Goal: Find contact information: Find contact information

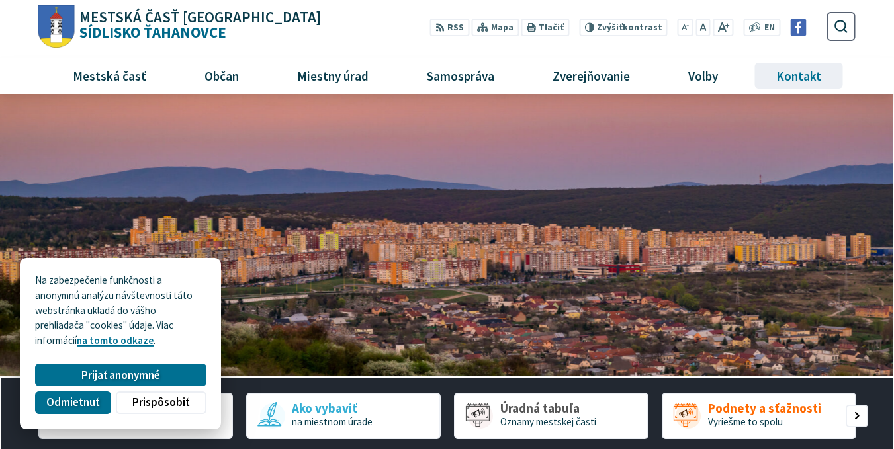
click at [792, 85] on span "Kontakt" at bounding box center [799, 76] width 55 height 36
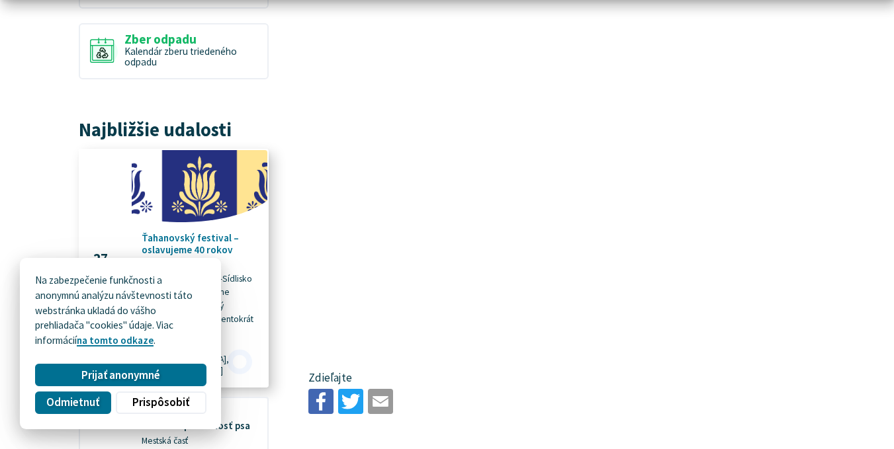
scroll to position [199, 0]
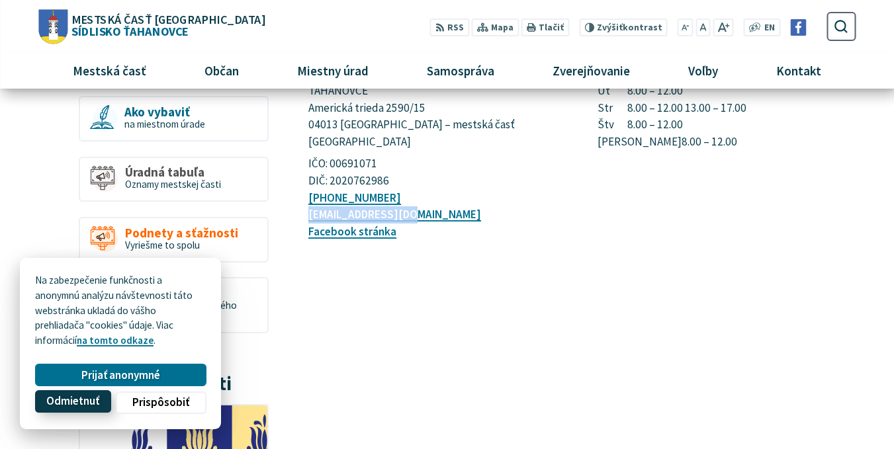
click at [79, 404] on span "Odmietnuť" at bounding box center [72, 402] width 53 height 14
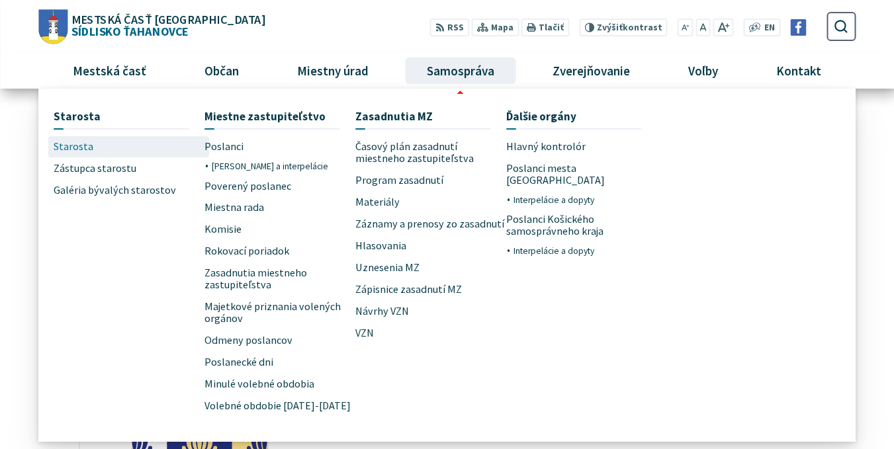
drag, startPoint x: 82, startPoint y: 148, endPoint x: 71, endPoint y: 150, distance: 11.6
click at [71, 150] on span "Starosta" at bounding box center [74, 147] width 40 height 22
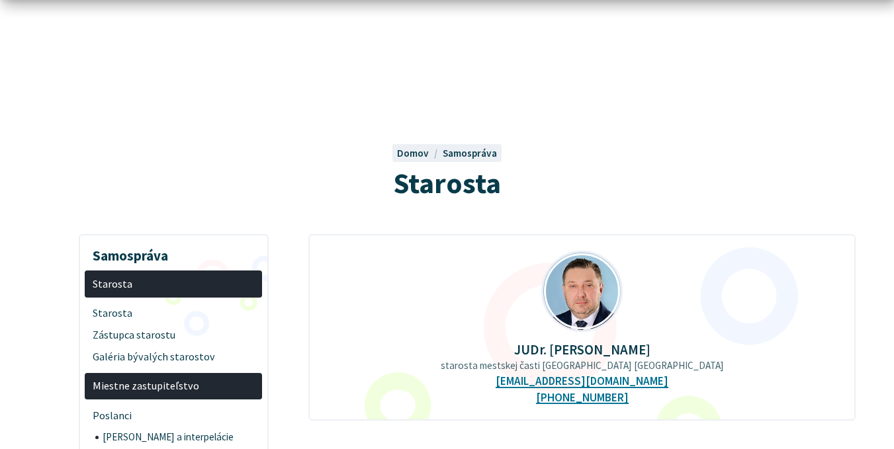
scroll to position [132, 0]
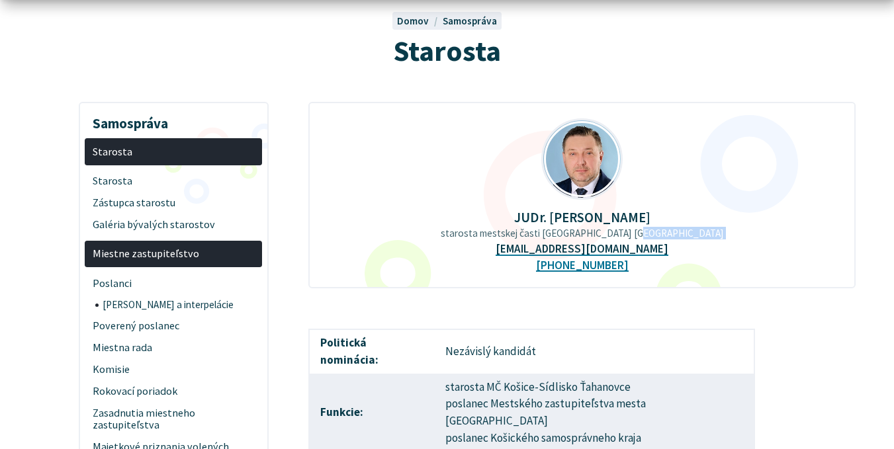
drag, startPoint x: 663, startPoint y: 248, endPoint x: 518, endPoint y: 251, distance: 145.0
click at [518, 251] on div "JUDr. [PERSON_NAME] starosta mestskej časti [GEOGRAPHIC_DATA] Ťahanovce [EMAIL_…" at bounding box center [581, 195] width 547 height 187
click at [721, 265] on div "JUDr. [PERSON_NAME] starosta mestskej časti [GEOGRAPHIC_DATA] Ťahanovce [EMAIL_…" at bounding box center [581, 195] width 547 height 187
drag, startPoint x: 654, startPoint y: 255, endPoint x: 518, endPoint y: 254, distance: 136.3
click at [518, 254] on div "JUDr. Ing. Miloš Ihnát starosta mestskej časti Košice-Sídlisko Ťahanovce staros…" at bounding box center [581, 195] width 547 height 187
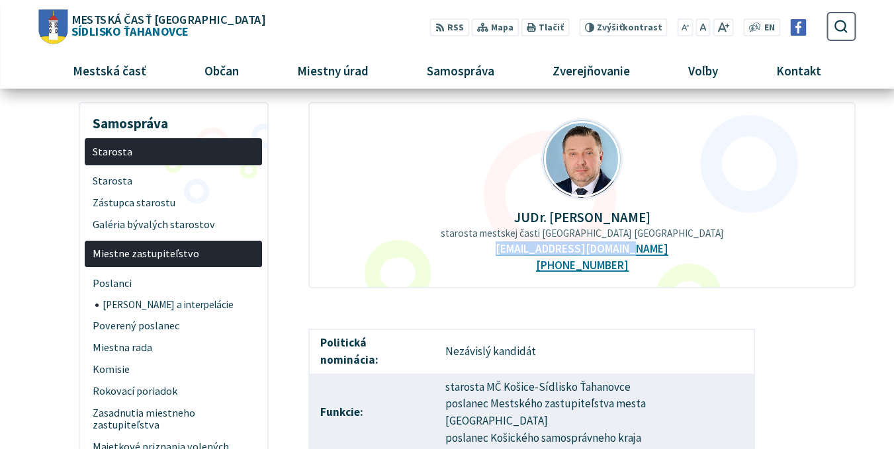
scroll to position [109, 0]
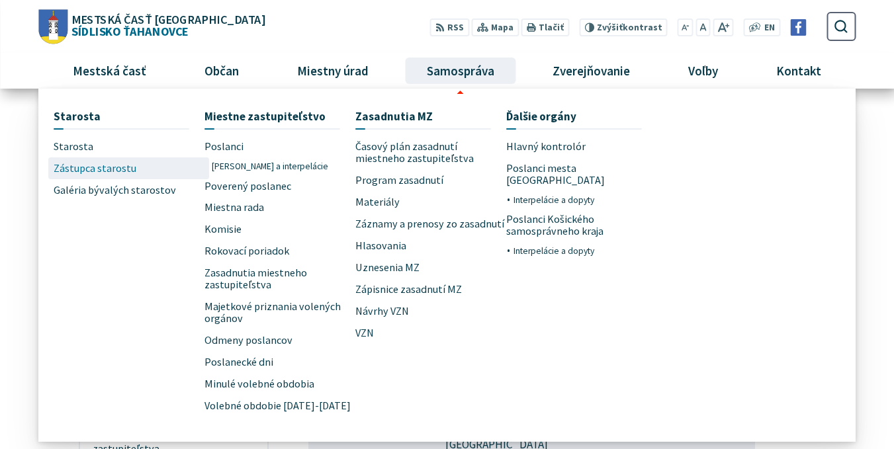
click at [100, 165] on span "Zástupca starostu" at bounding box center [95, 169] width 83 height 22
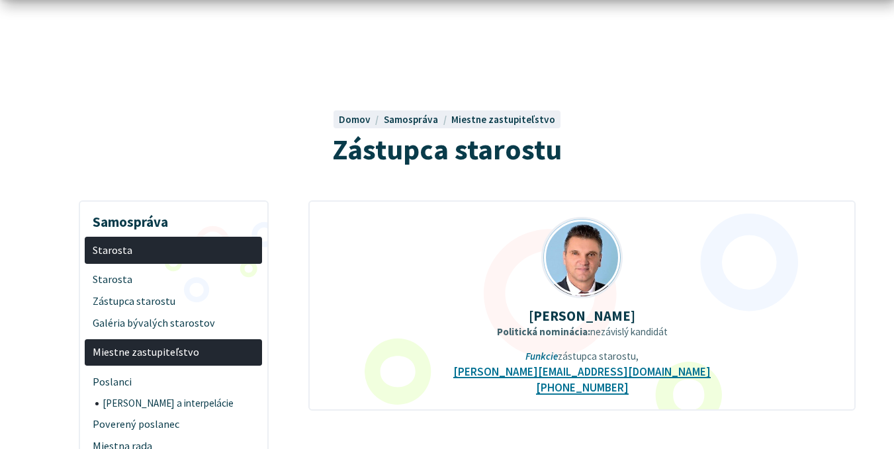
scroll to position [132, 0]
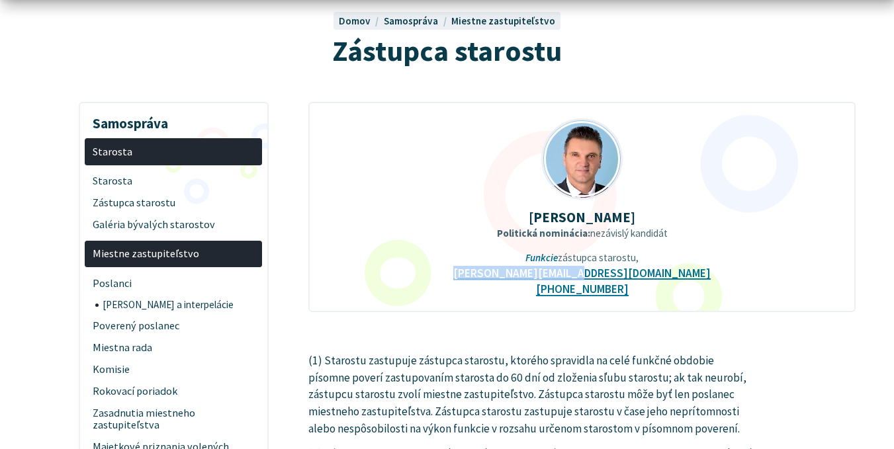
drag, startPoint x: 648, startPoint y: 276, endPoint x: 519, endPoint y: 277, distance: 129.1
click at [519, 277] on div "Miroslav Janitor Politická nominácia: nezávislý kandidát Funkcie zástupca staro…" at bounding box center [581, 207] width 547 height 210
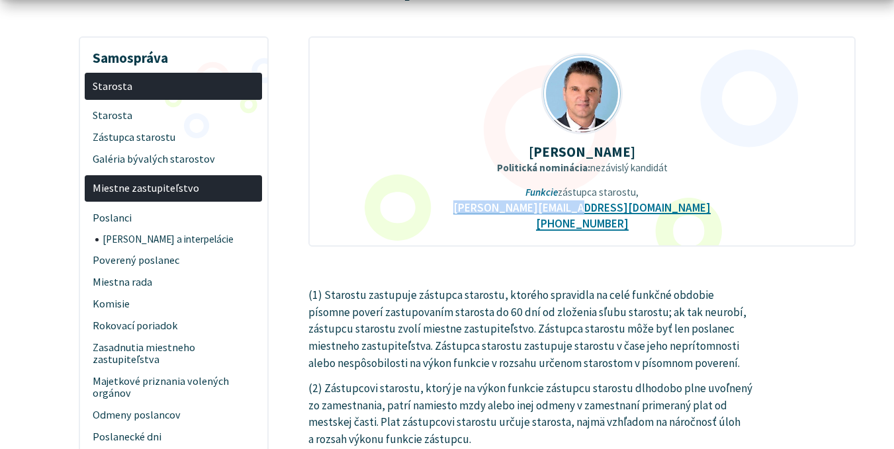
scroll to position [199, 0]
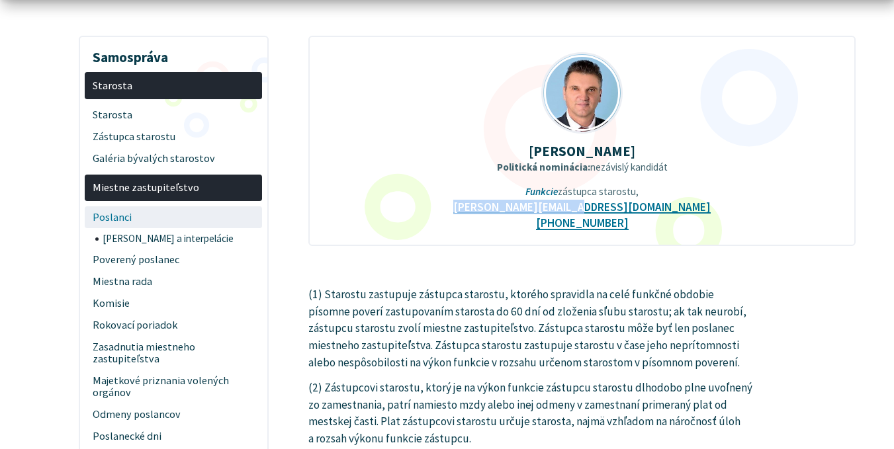
click at [136, 217] on span "Poslanci" at bounding box center [174, 217] width 162 height 22
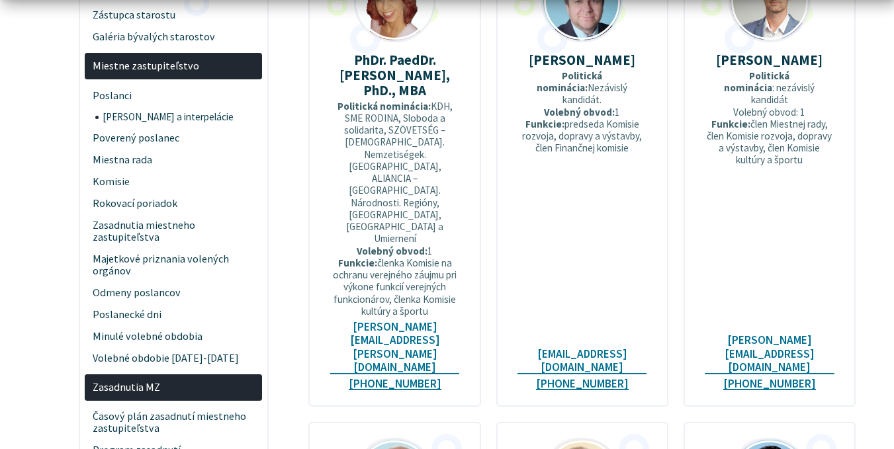
scroll to position [331, 0]
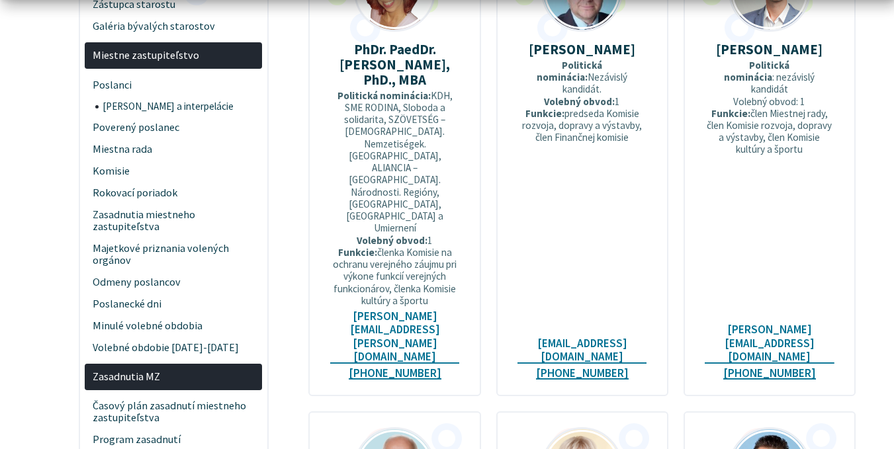
click at [480, 252] on div "PhDr. PaedDr. Uršula Ambrušová, PhD., MBA Politická nominácia: KDH, SME RODINA,…" at bounding box center [394, 165] width 172 height 463
drag, startPoint x: 324, startPoint y: 259, endPoint x: 407, endPoint y: 267, distance: 83.7
click at [407, 267] on div "PhDr. PaedDr. Uršula Ambrušová, PhD., MBA Politická nominácia: KDH, SME RODINA,…" at bounding box center [394, 165] width 172 height 463
drag, startPoint x: 514, startPoint y: 269, endPoint x: 640, endPoint y: 269, distance: 125.7
click at [640, 269] on div "Ing. Štefan Bereš Politická nominácia: Nezávislý kandidát. Volebný obvod: 1 Fun…" at bounding box center [582, 165] width 172 height 463
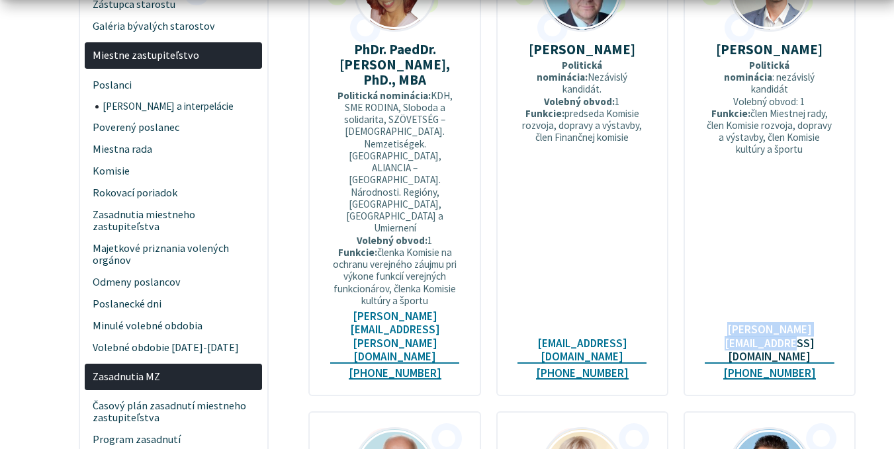
drag, startPoint x: 698, startPoint y: 257, endPoint x: 778, endPoint y: 271, distance: 80.5
click at [778, 271] on div "Mgr. Marek Fedoročko Politická nominácia : nezávislý kandidát Volebný obvod: 1 …" at bounding box center [770, 165] width 172 height 463
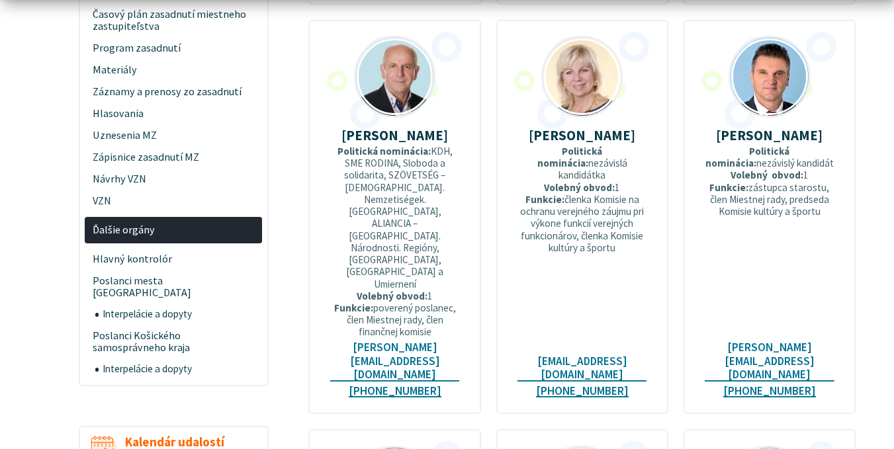
scroll to position [728, 0]
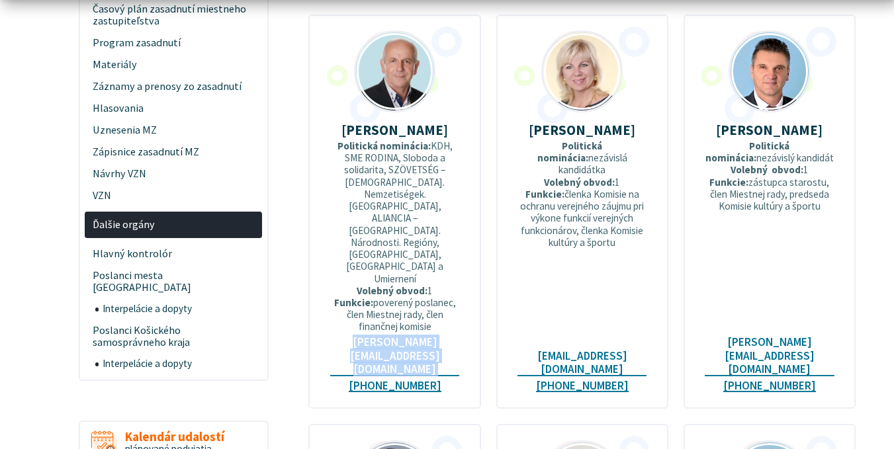
drag, startPoint x: 349, startPoint y: 196, endPoint x: 356, endPoint y: 199, distance: 7.4
click at [356, 199] on div "MVDr. Jozef Figeľ Politická nominácia: KDH, SME RODINA, Sloboda a solidarita, S…" at bounding box center [394, 212] width 172 height 394
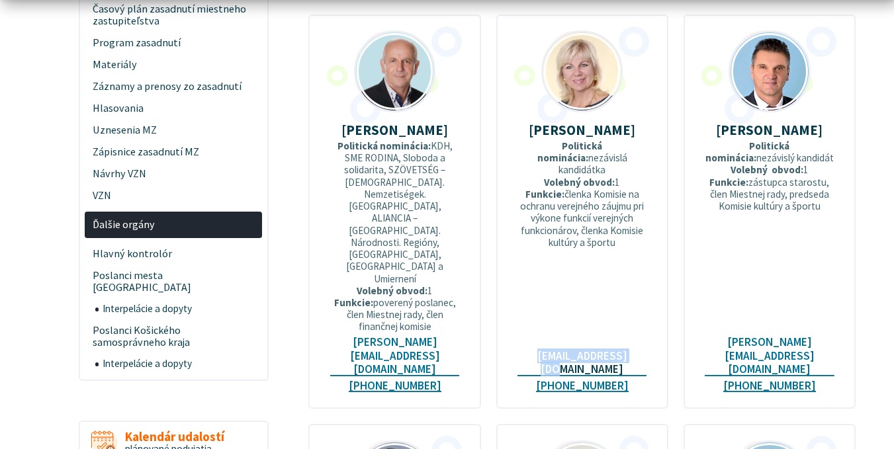
drag, startPoint x: 641, startPoint y: 197, endPoint x: 527, endPoint y: 195, distance: 113.2
click at [527, 195] on div "Mgr. Mária Horváthová Politická nominácia: nezávislá kandidátka Volebný obvod: …" at bounding box center [582, 212] width 172 height 394
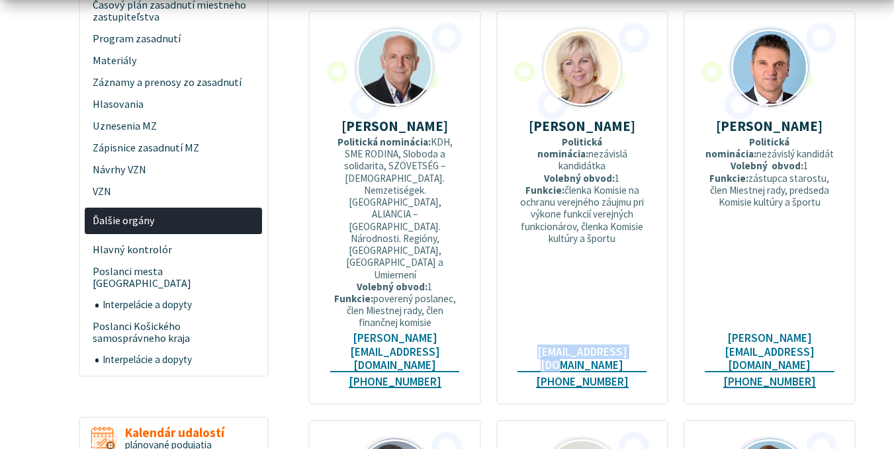
scroll to position [794, 0]
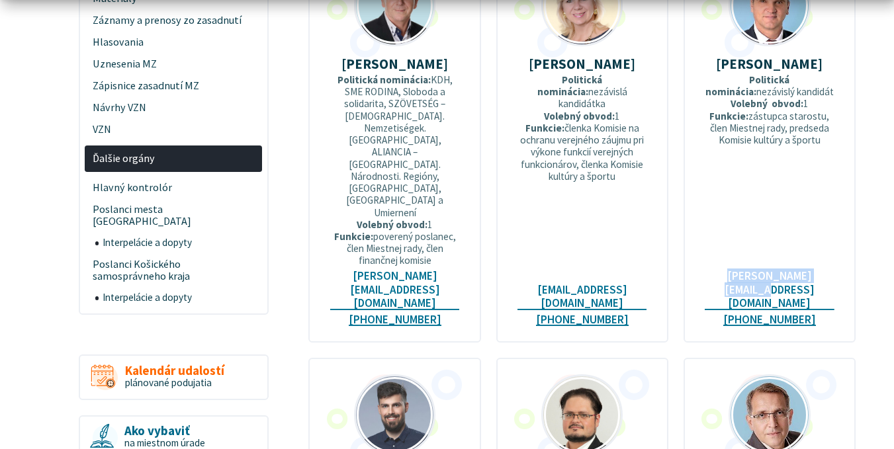
drag, startPoint x: 837, startPoint y: 132, endPoint x: 708, endPoint y: 134, distance: 128.4
click at [708, 134] on div "Miroslav Janitor Politická nominácia: nezávislý kandidát Volebný obvod: 1 Funkc…" at bounding box center [770, 145] width 172 height 394
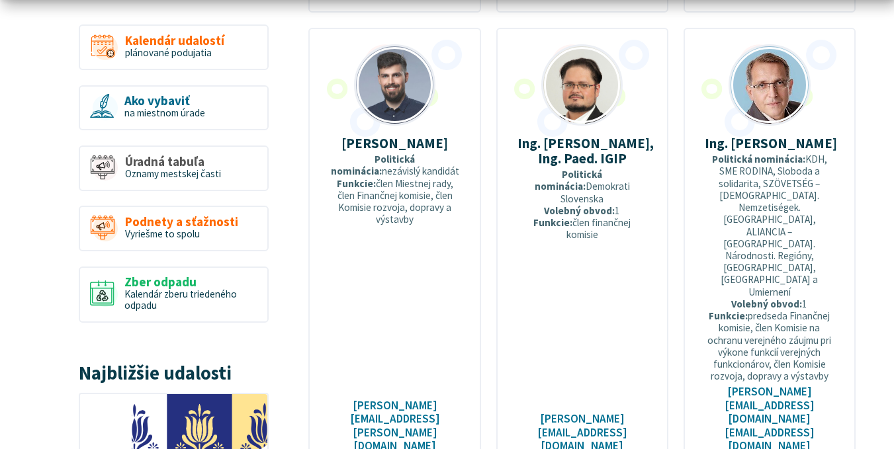
scroll to position [1125, 0]
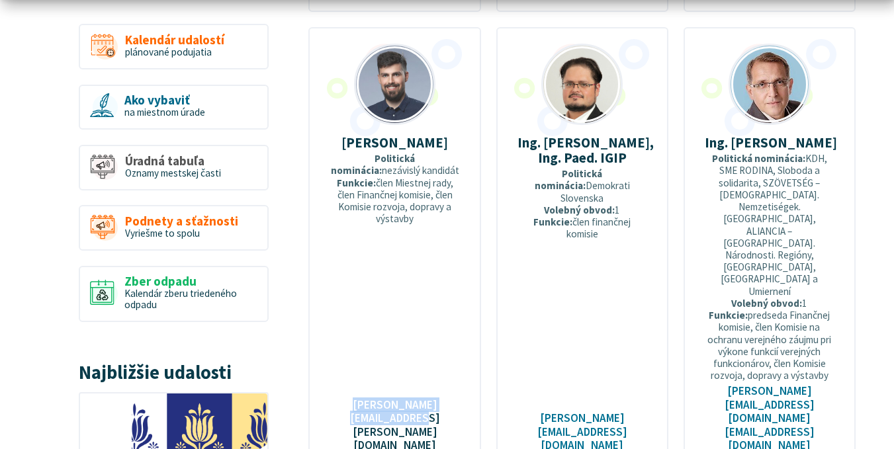
drag, startPoint x: 323, startPoint y: 156, endPoint x: 407, endPoint y: 173, distance: 85.7
click at [407, 173] on div "Mgr. Tomáš Jurkovič Politická nominácia: nezávislý kandidát Funkcie: člen Miest…" at bounding box center [394, 256] width 172 height 458
drag, startPoint x: 624, startPoint y: 169, endPoint x: 541, endPoint y: 169, distance: 83.4
click at [541, 169] on div "Ing. Juraj Mazák, Ing. Paed. IGIP Politická nominácia: Demokrati Slovenska Vole…" at bounding box center [582, 256] width 172 height 458
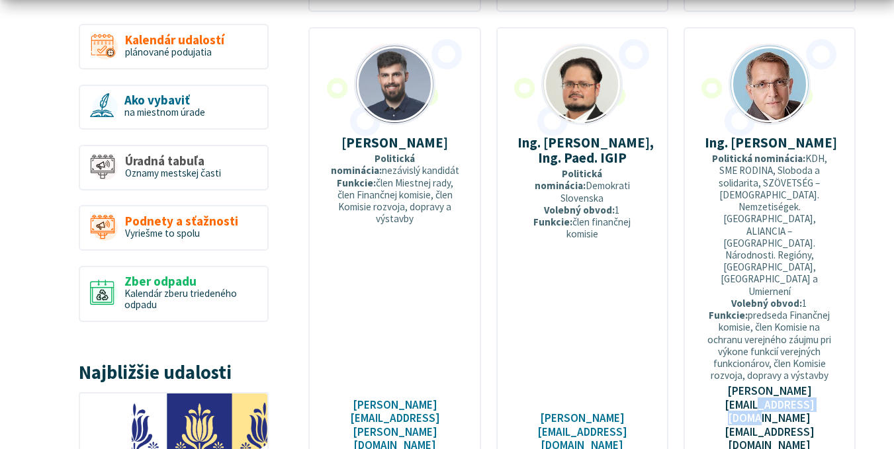
drag, startPoint x: 842, startPoint y: 165, endPoint x: 729, endPoint y: 170, distance: 113.3
click at [729, 170] on div "Ing. Ján Pavúk Politická nominácia: KDH, SME RODINA, Sloboda a solidarita, SZÖV…" at bounding box center [770, 256] width 172 height 458
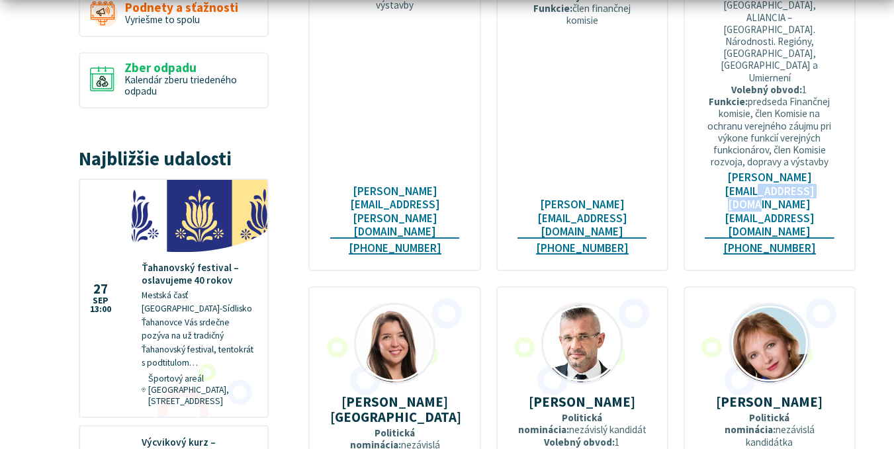
scroll to position [1390, 0]
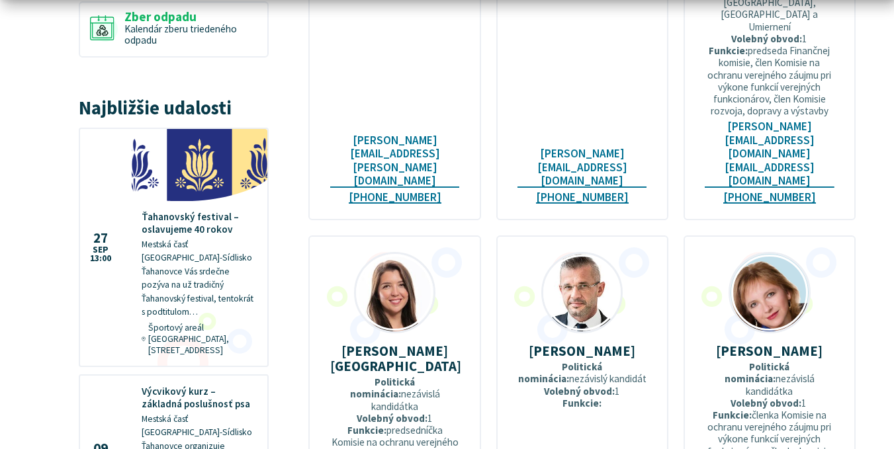
drag, startPoint x: 328, startPoint y: 208, endPoint x: 396, endPoint y: 218, distance: 69.0
click at [401, 236] on div "Mgr. Zuzana Slivenská Politická nominácia: nezávislá kandidátka Volebný obvod: …" at bounding box center [394, 393] width 172 height 314
drag, startPoint x: 511, startPoint y: 209, endPoint x: 637, endPoint y: 209, distance: 125.7
click at [637, 236] on div "Miroslav Špak Politická nominácia: nezávislý kandidát Volebný obvod: 1 Funkcie:…" at bounding box center [582, 393] width 172 height 314
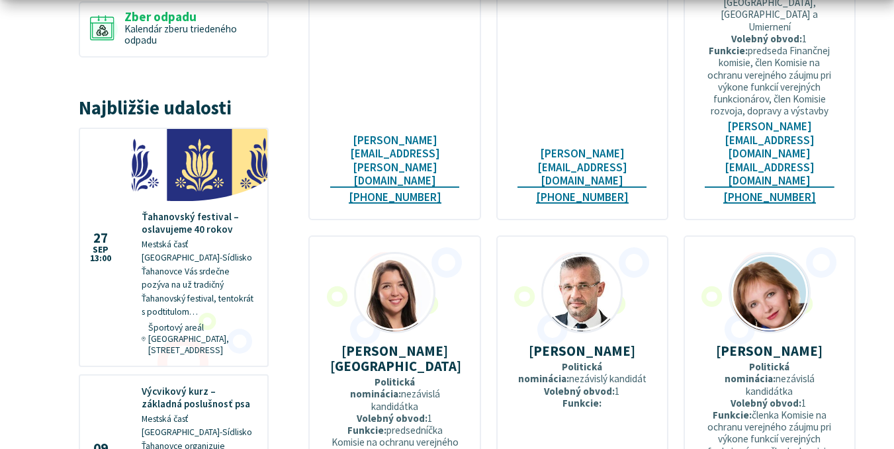
drag, startPoint x: 698, startPoint y: 206, endPoint x: 776, endPoint y: 225, distance: 81.1
click at [776, 236] on div "Mgr. Eva Zummerová Politická nominácia: nezávislá kandidátka Volebný obvod: 1 F…" at bounding box center [770, 393] width 172 height 314
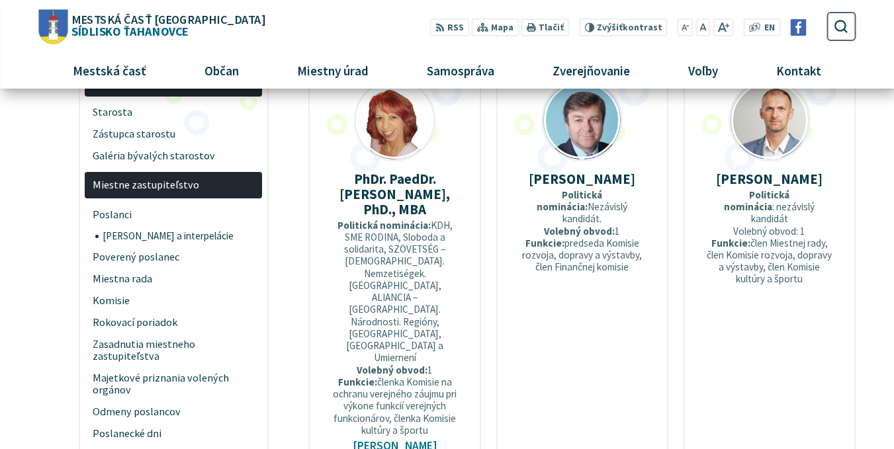
scroll to position [199, 0]
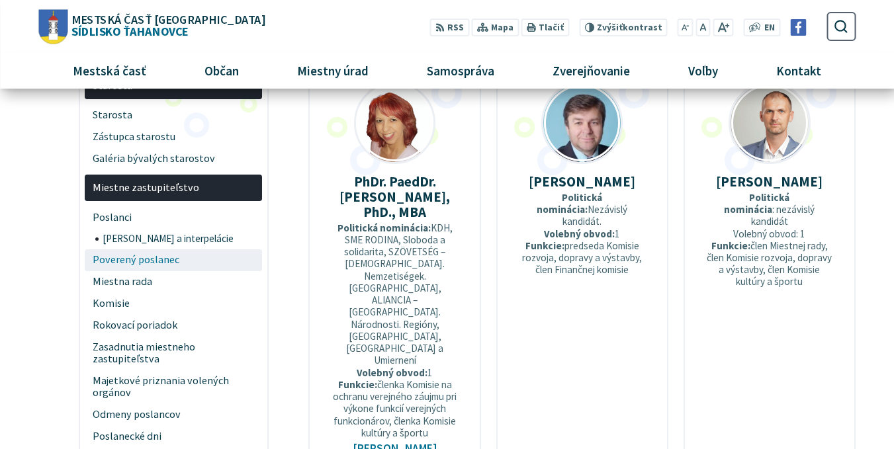
click at [142, 263] on span "Poverený poslanec" at bounding box center [174, 261] width 162 height 22
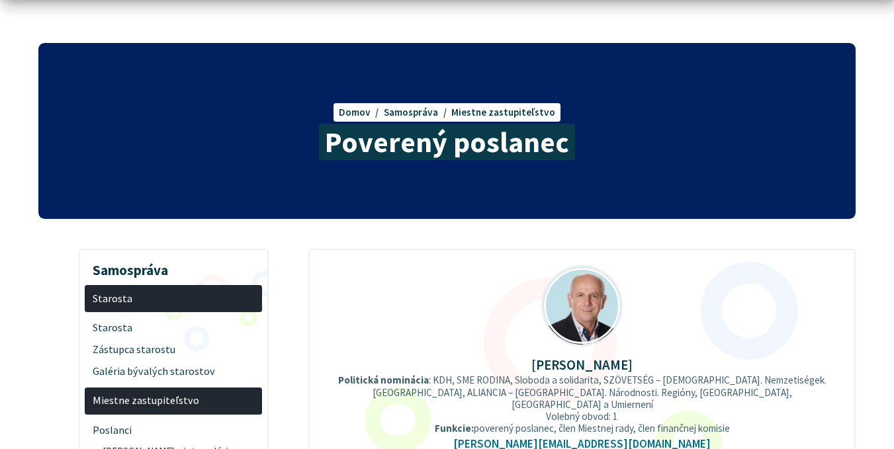
scroll to position [199, 0]
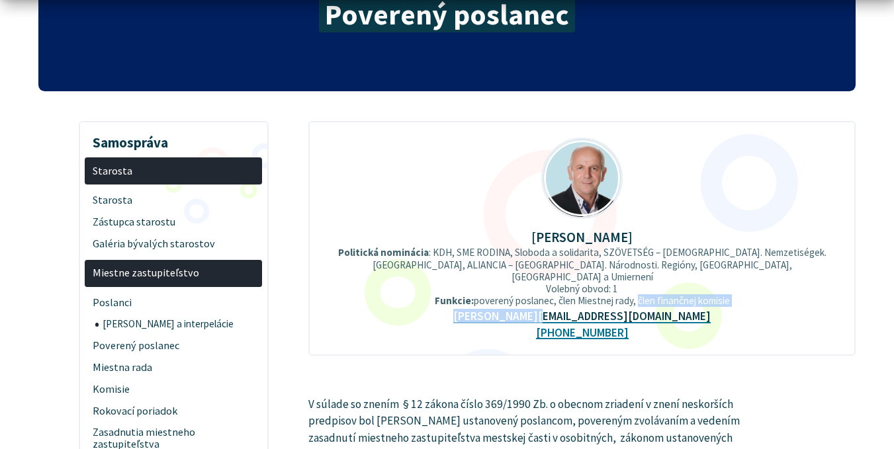
drag, startPoint x: 634, startPoint y: 306, endPoint x: 615, endPoint y: 309, distance: 19.4
click at [615, 309] on div "[PERSON_NAME] Politická nominácia : KDH, SME RODINA, Sloboda a solidarita, SZÖV…" at bounding box center [581, 238] width 547 height 235
click at [637, 310] on div "MVDr. Jozef Figeľ Politická nominácia : KDH, SME RODINA, Sloboda a solidarita, …" at bounding box center [581, 238] width 547 height 235
drag, startPoint x: 549, startPoint y: 310, endPoint x: 614, endPoint y: 308, distance: 64.9
click at [614, 308] on div "MVDr. Jozef Figeľ Politická nominácia : KDH, SME RODINA, Sloboda a solidarita, …" at bounding box center [581, 238] width 547 height 235
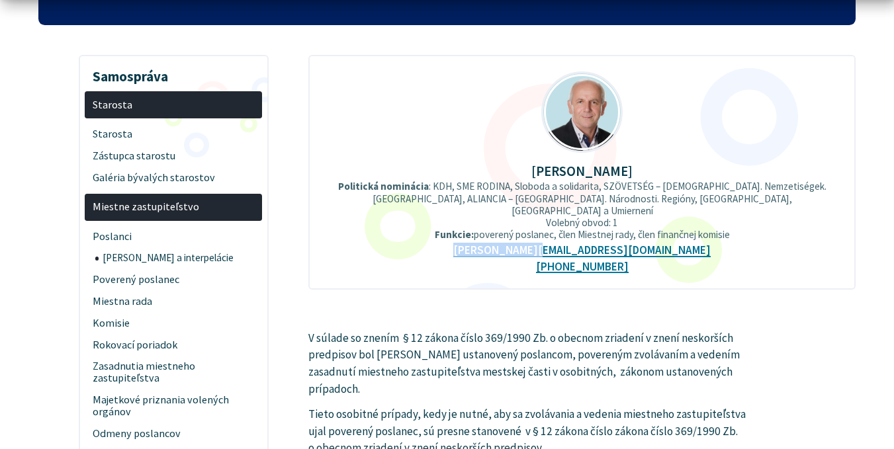
scroll to position [331, 0]
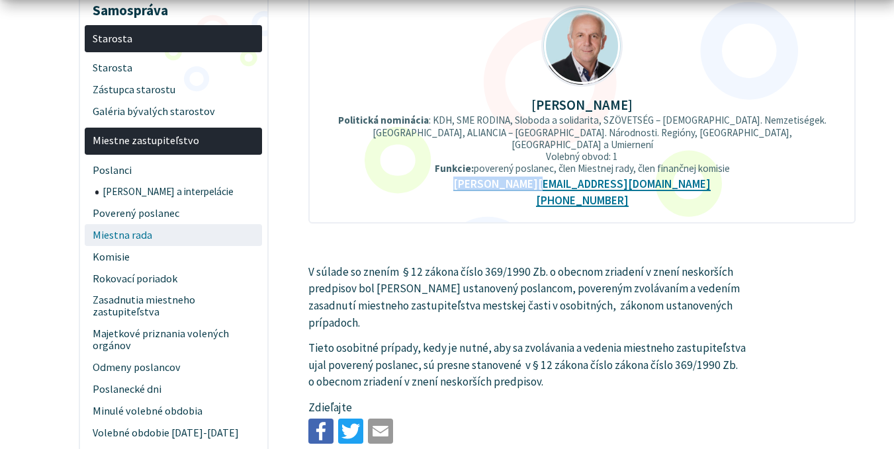
click at [149, 233] on span "Miestna rada" at bounding box center [174, 235] width 162 height 22
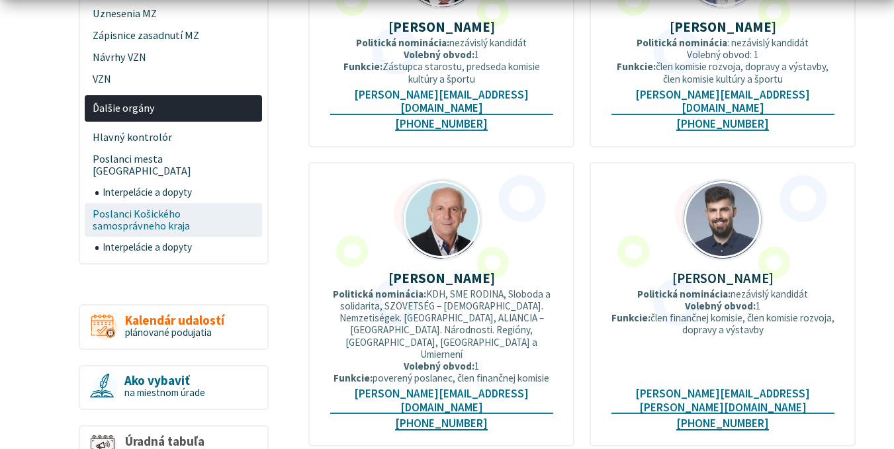
scroll to position [860, 0]
